Goal: Check status: Check status

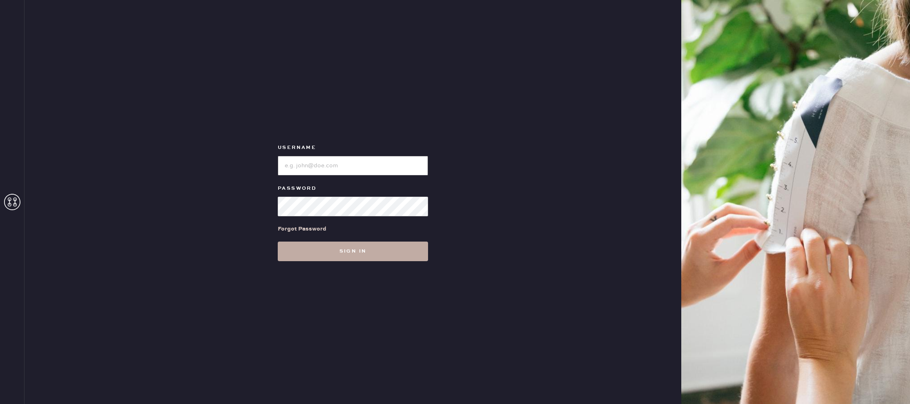
type input "reformationlajolla"
click at [335, 255] on button "Sign in" at bounding box center [353, 252] width 150 height 20
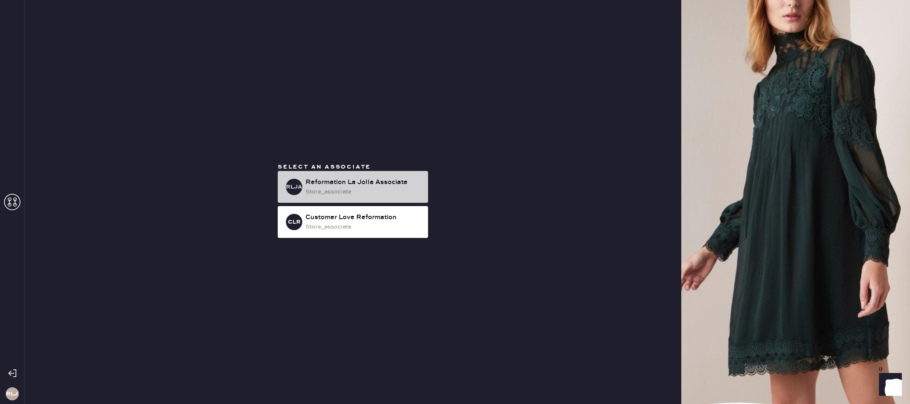
click at [359, 177] on div "RLJA Reformation La Jolla Associate store_associate" at bounding box center [353, 187] width 150 height 32
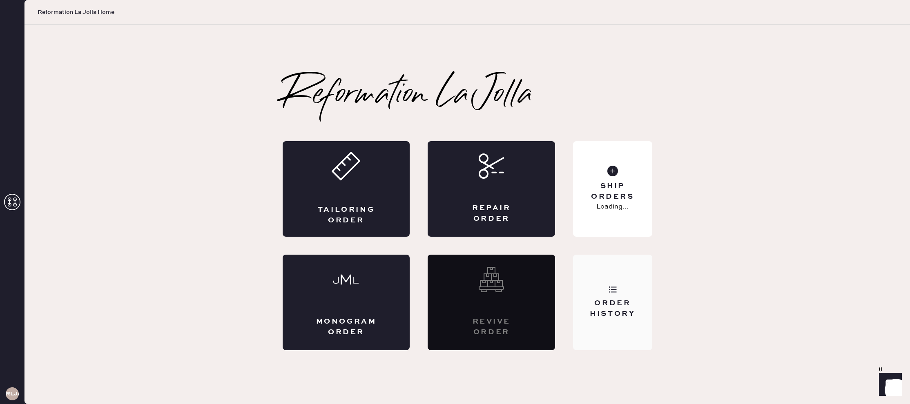
click at [644, 283] on div "Order History" at bounding box center [612, 303] width 79 height 96
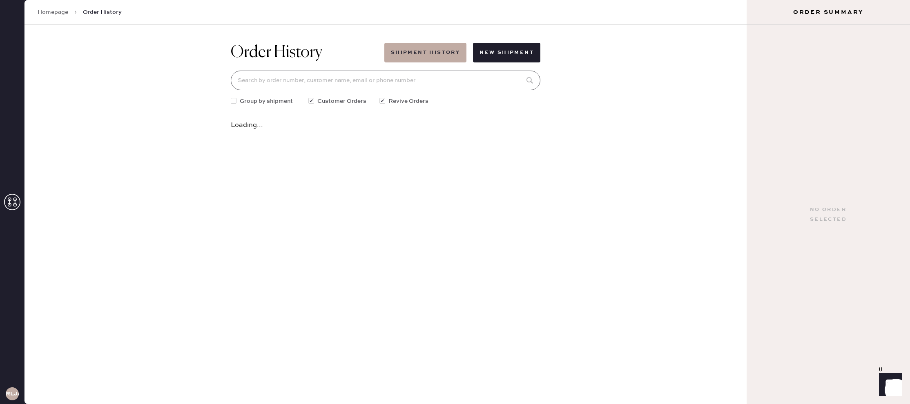
click at [351, 79] on input at bounding box center [385, 81] width 309 height 20
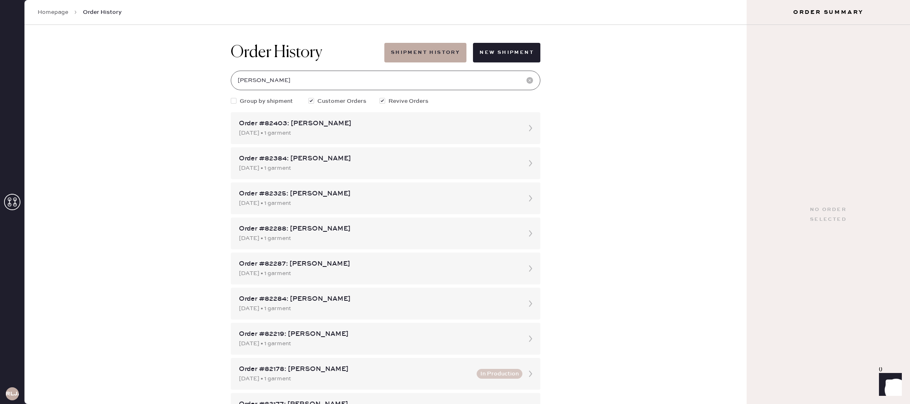
type input "[PERSON_NAME]"
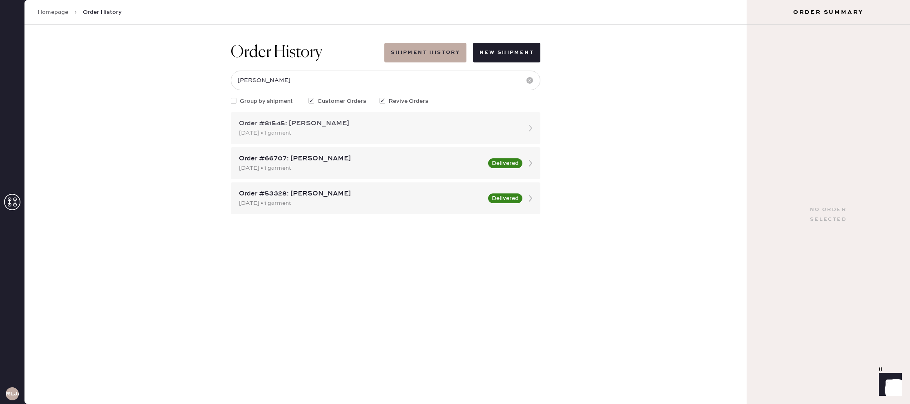
click at [372, 127] on div "Order #81545: [PERSON_NAME]" at bounding box center [378, 124] width 278 height 10
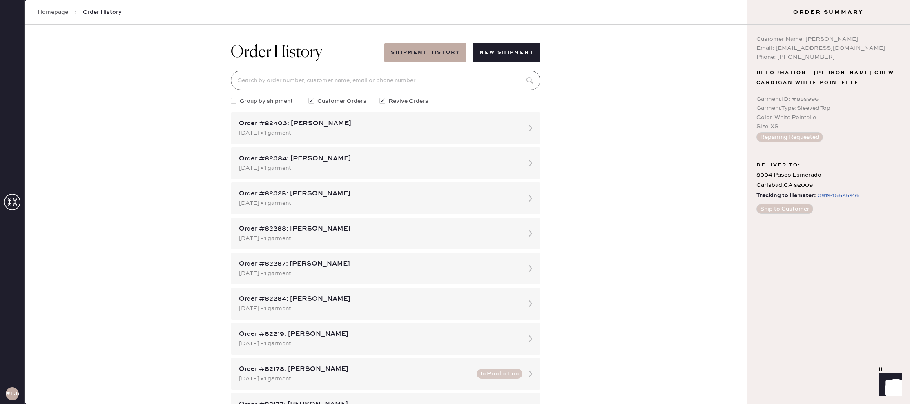
click at [367, 84] on input at bounding box center [385, 81] width 309 height 20
type input "[PERSON_NAME]"
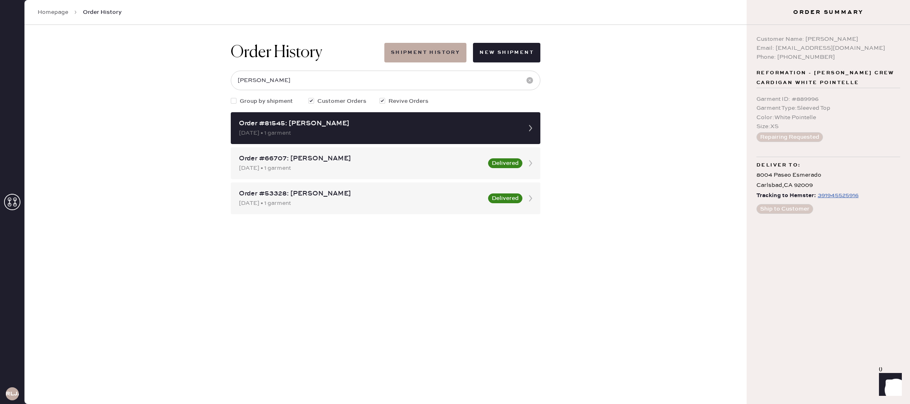
click at [841, 196] on div "391945525916" at bounding box center [837, 196] width 41 height 10
